Goal: Task Accomplishment & Management: Contribute content

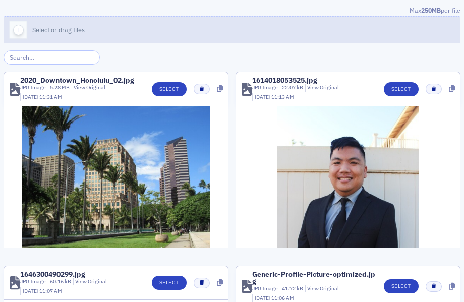
click at [180, 25] on button "Select or drag files" at bounding box center [232, 29] width 457 height 27
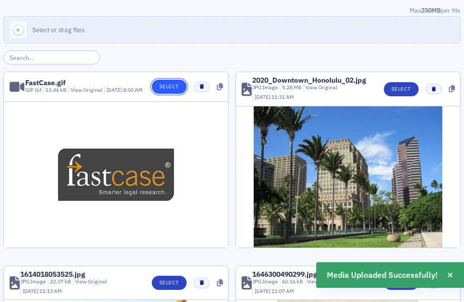
click at [171, 84] on button "Select" at bounding box center [169, 87] width 35 height 14
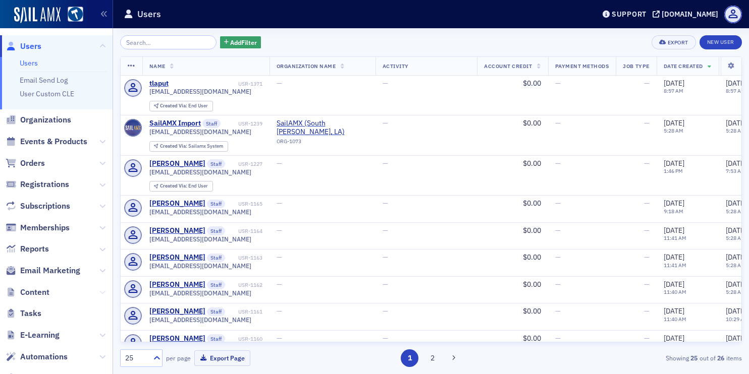
click at [101, 296] on button at bounding box center [102, 292] width 6 height 11
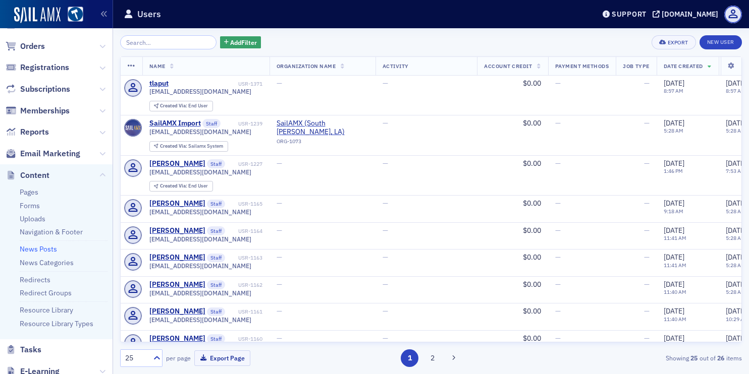
scroll to position [119, 0]
click at [24, 184] on ul "Pages Forms Uploads Navigation & Footer News Posts News Categories Redirects Re…" at bounding box center [56, 260] width 112 height 153
click at [28, 188] on link "Pages" at bounding box center [29, 190] width 19 height 9
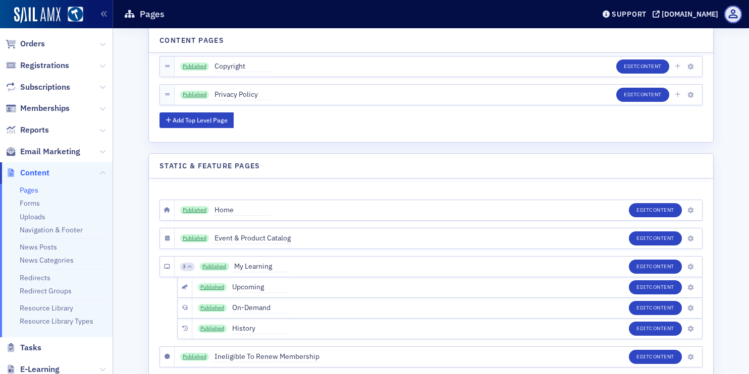
scroll to position [678, 0]
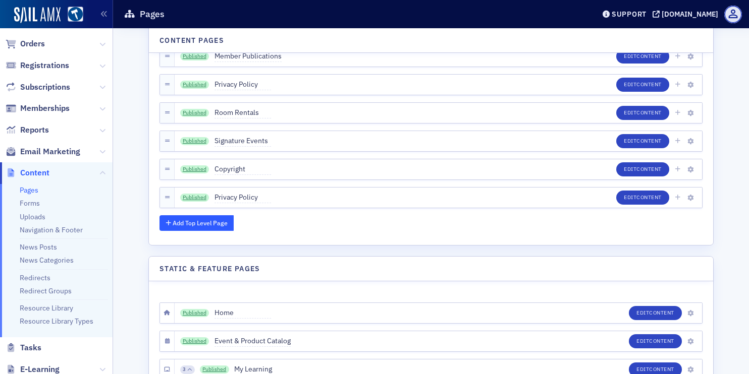
click at [213, 224] on button "Add Top Level Page" at bounding box center [196, 223] width 74 height 16
click at [228, 194] on span "New Page" at bounding box center [242, 197] width 57 height 11
click at [228, 194] on input "New Page" at bounding box center [261, 198] width 95 height 14
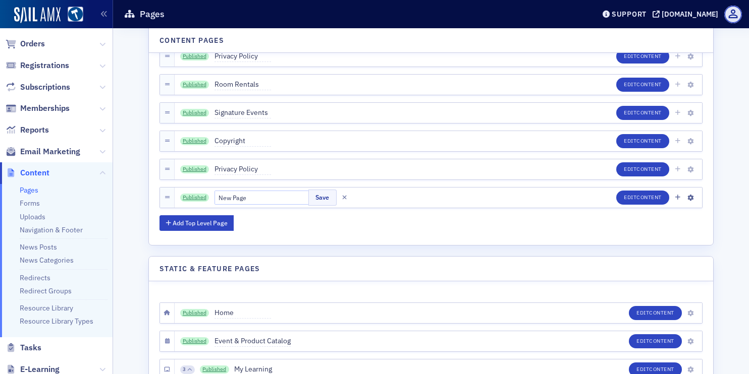
click at [228, 194] on input "New Page" at bounding box center [261, 198] width 95 height 14
type input "HSBA Bar Card"
click at [308, 199] on button "Save" at bounding box center [322, 198] width 28 height 16
click at [619, 194] on button "Edit Content" at bounding box center [642, 198] width 53 height 14
click at [677, 12] on div "[DOMAIN_NAME]" at bounding box center [689, 14] width 57 height 9
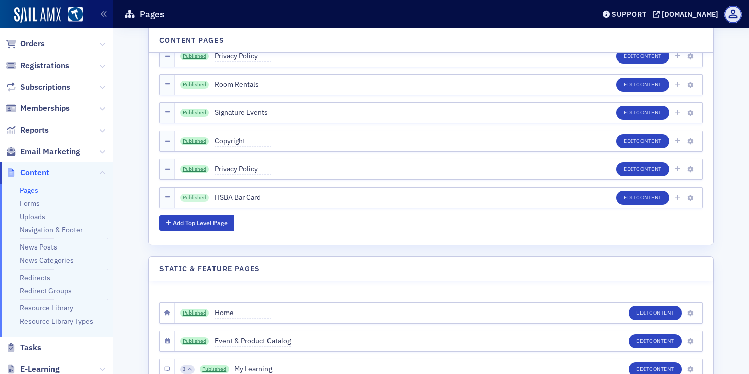
click at [200, 195] on link "Published" at bounding box center [194, 198] width 29 height 8
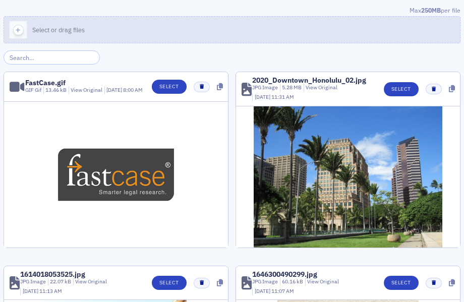
click at [217, 23] on button "Select or drag files" at bounding box center [232, 29] width 457 height 27
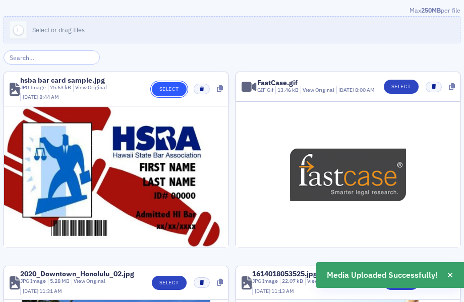
click at [165, 91] on button "Select" at bounding box center [169, 89] width 35 height 14
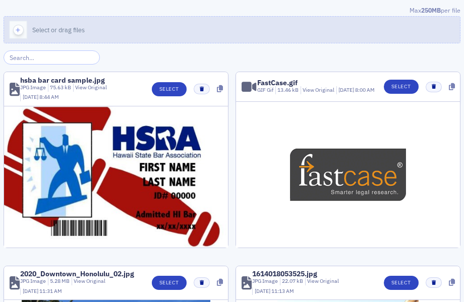
click at [167, 35] on button "Select or drag files" at bounding box center [232, 29] width 457 height 27
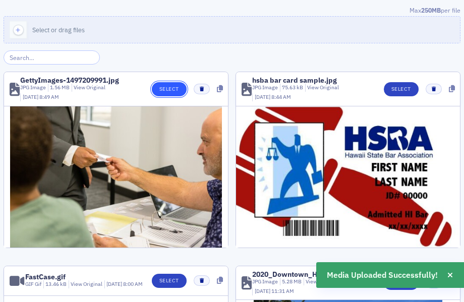
click at [177, 91] on button "Select" at bounding box center [169, 89] width 35 height 14
